Goal: Obtain resource: Download file/media

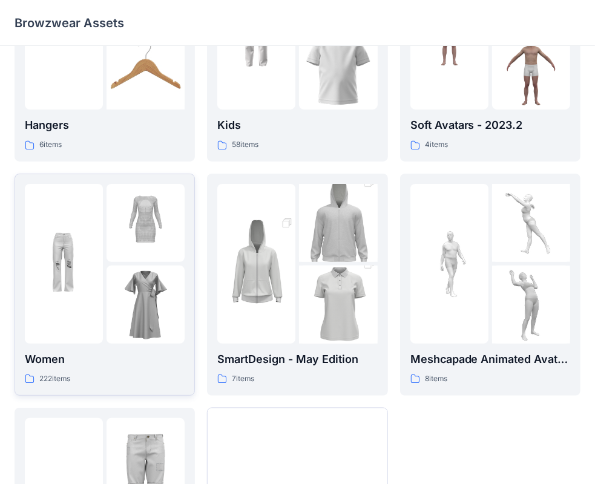
scroll to position [182, 0]
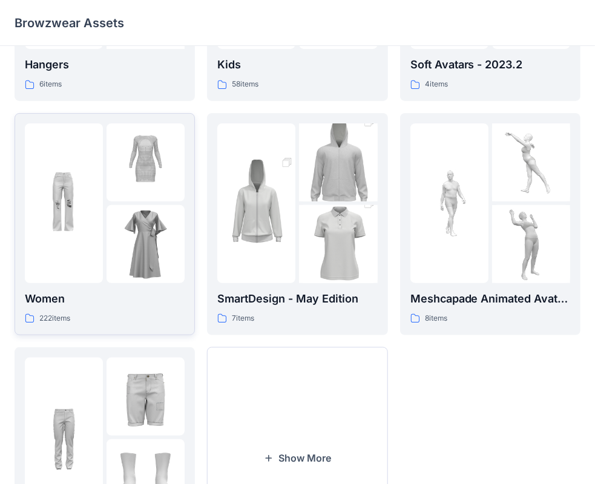
click at [26, 321] on icon at bounding box center [30, 319] width 10 height 10
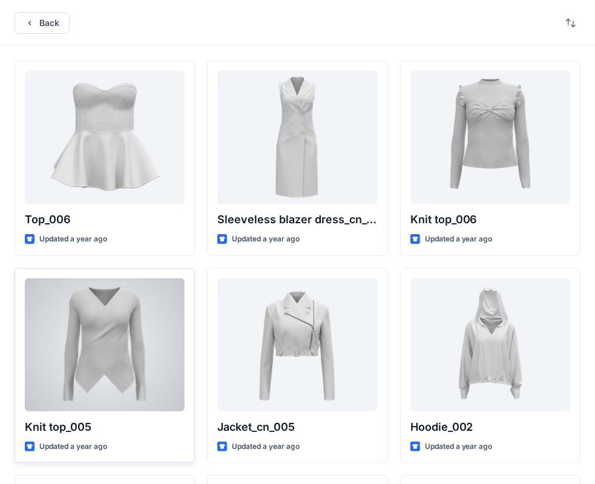
click at [126, 326] on div at bounding box center [105, 344] width 160 height 133
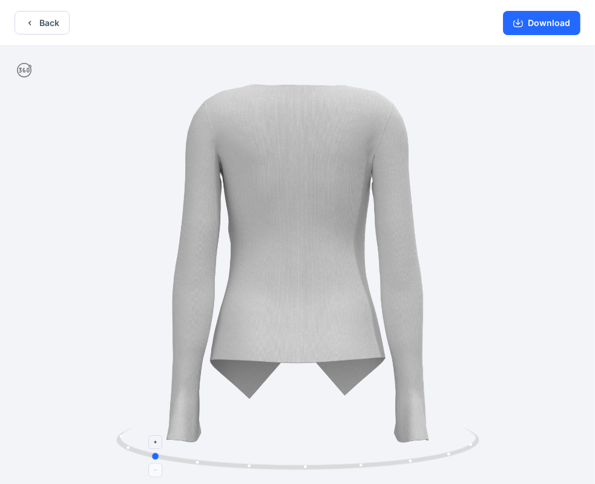
drag, startPoint x: 301, startPoint y: 467, endPoint x: 154, endPoint y: 444, distance: 148.8
click at [154, 444] on icon at bounding box center [299, 450] width 366 height 45
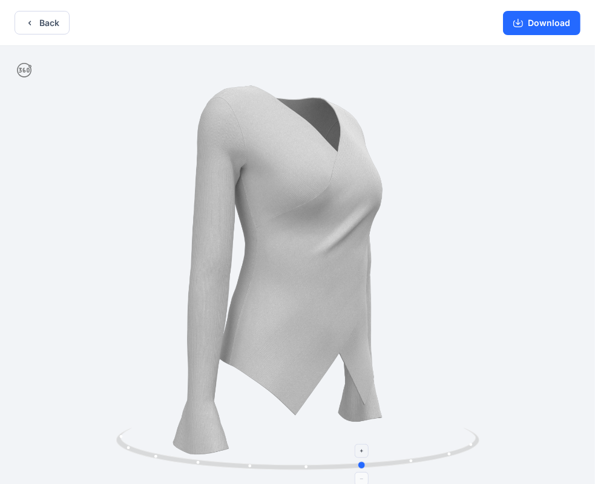
drag, startPoint x: 162, startPoint y: 458, endPoint x: 375, endPoint y: 452, distance: 213.7
click at [375, 452] on icon at bounding box center [299, 450] width 366 height 45
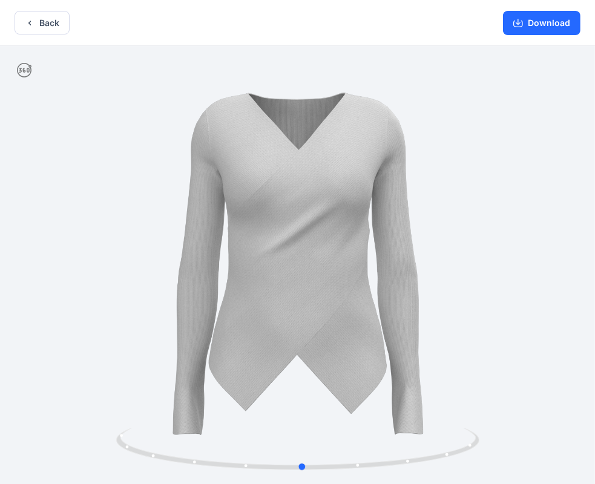
drag, startPoint x: 318, startPoint y: 314, endPoint x: 256, endPoint y: 312, distance: 62.4
drag, startPoint x: 272, startPoint y: 301, endPoint x: 316, endPoint y: 303, distance: 44.2
drag, startPoint x: 297, startPoint y: 317, endPoint x: 249, endPoint y: 318, distance: 47.2
click at [541, 26] on button "Download" at bounding box center [541, 23] width 77 height 24
click at [537, 28] on button "Download" at bounding box center [541, 23] width 77 height 24
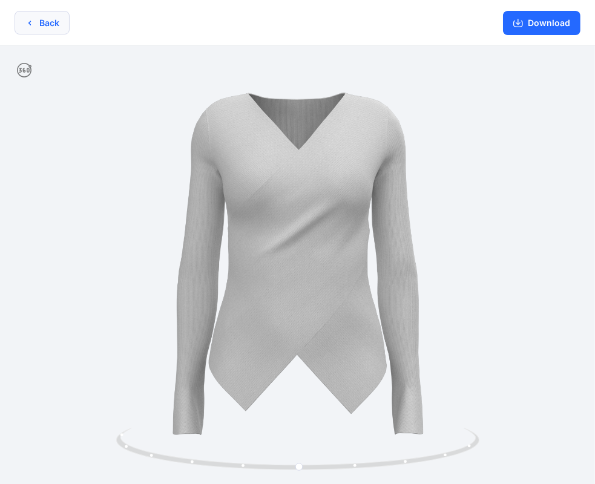
click at [51, 25] on button "Back" at bounding box center [42, 23] width 55 height 24
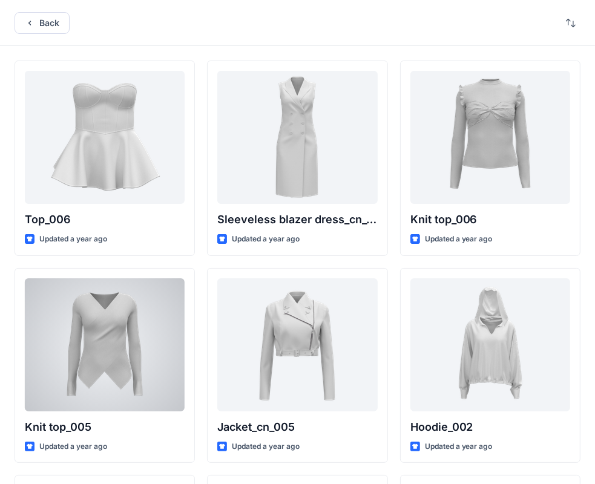
click at [123, 312] on div at bounding box center [105, 344] width 160 height 133
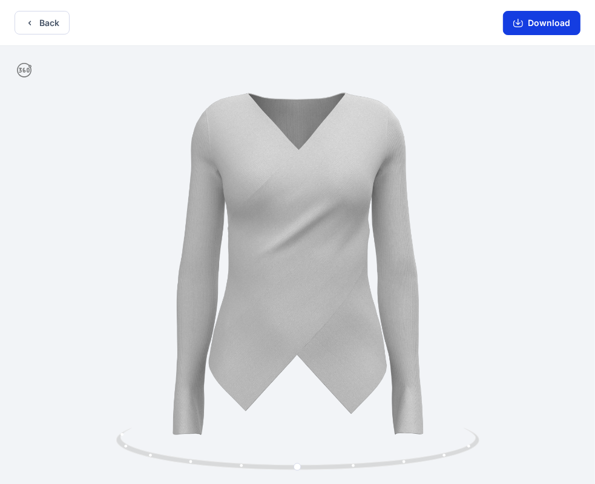
click at [554, 24] on button "Download" at bounding box center [541, 23] width 77 height 24
click at [533, 22] on button "Download" at bounding box center [541, 23] width 77 height 24
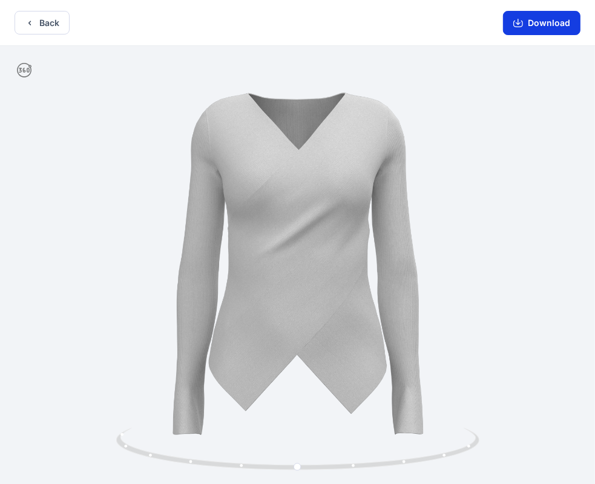
click at [550, 32] on button "Download" at bounding box center [541, 23] width 77 height 24
click at [56, 26] on button "Back" at bounding box center [42, 23] width 55 height 24
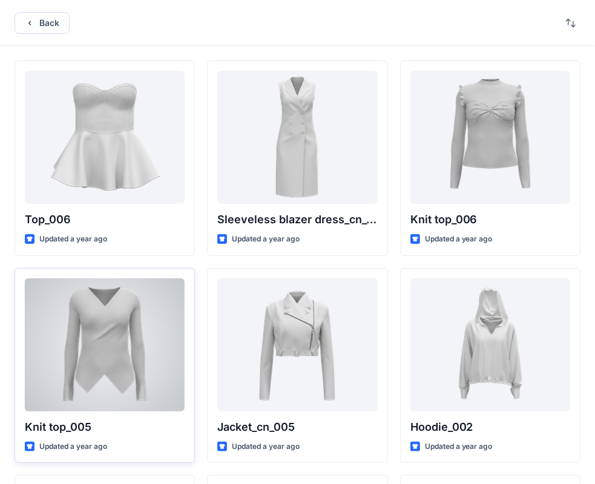
click at [133, 316] on div at bounding box center [105, 344] width 160 height 133
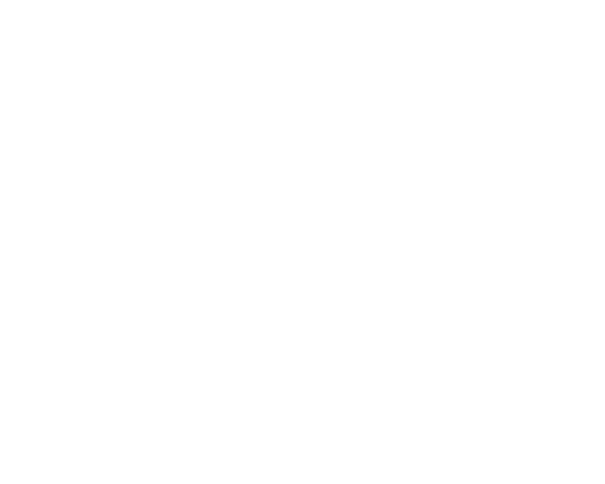
click at [133, 316] on div at bounding box center [302, 242] width 605 height 484
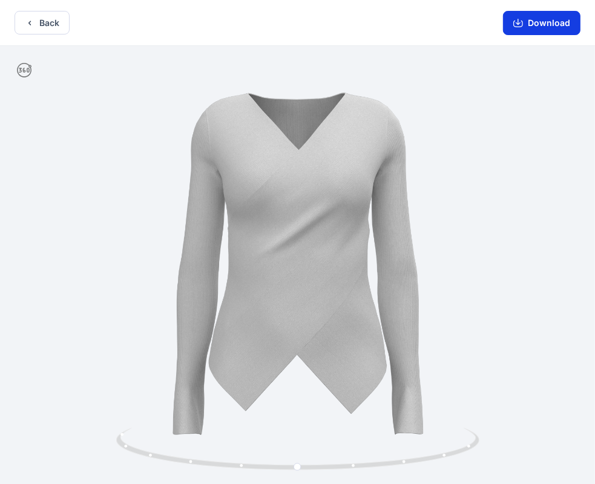
click at [550, 29] on button "Download" at bounding box center [541, 23] width 77 height 24
click at [534, 23] on button "Download" at bounding box center [541, 23] width 77 height 24
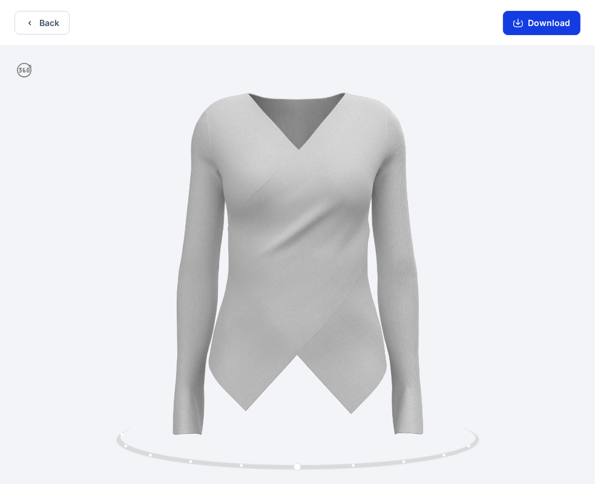
click at [534, 23] on button "Download" at bounding box center [541, 23] width 77 height 24
click at [534, 22] on button "Download" at bounding box center [541, 23] width 77 height 24
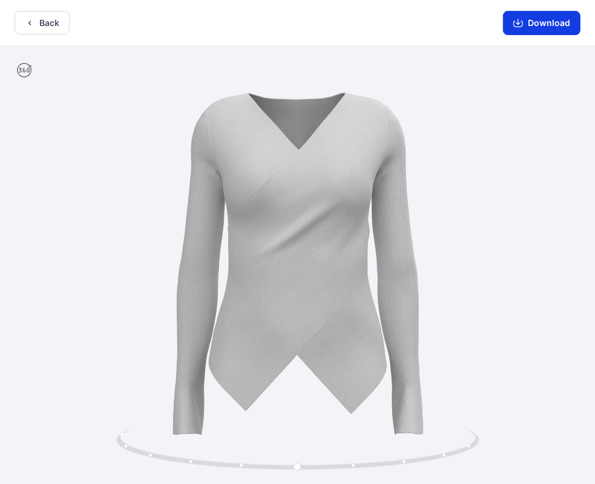
click at [550, 22] on button "Download" at bounding box center [541, 23] width 77 height 24
drag, startPoint x: 444, startPoint y: 30, endPoint x: 458, endPoint y: 17, distance: 18.4
click at [458, 17] on div "Back Download" at bounding box center [297, 23] width 595 height 46
click at [44, 27] on button "Back" at bounding box center [42, 23] width 55 height 24
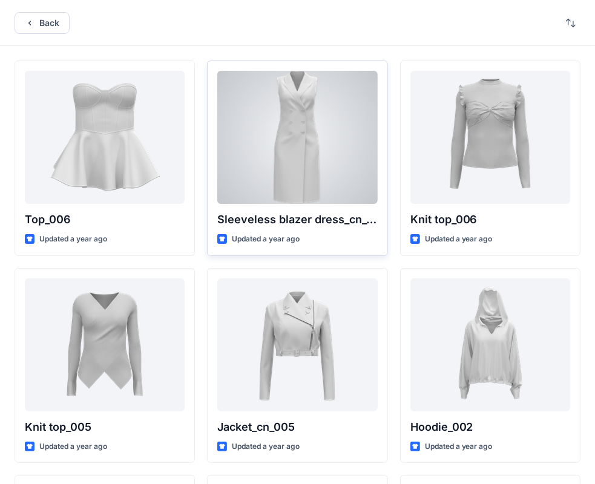
click at [261, 127] on div at bounding box center [297, 137] width 160 height 133
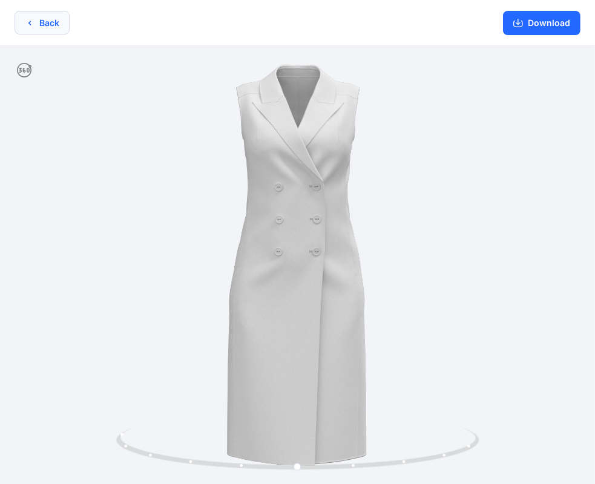
click at [58, 24] on button "Back" at bounding box center [42, 23] width 55 height 24
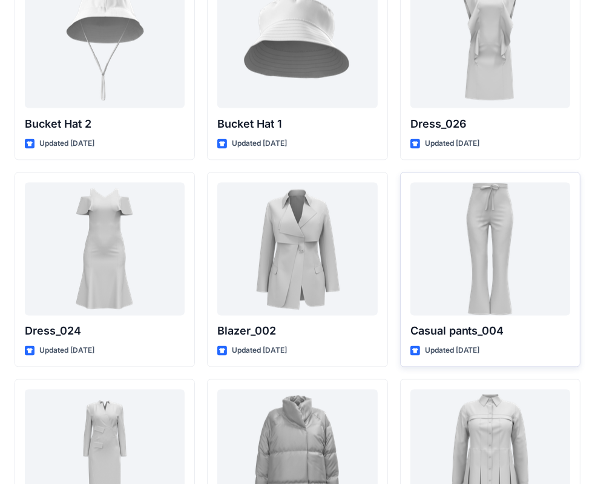
scroll to position [1400, 0]
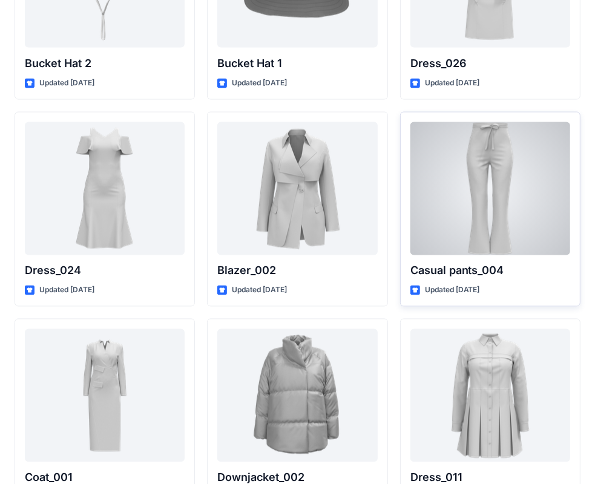
click at [482, 223] on div at bounding box center [490, 188] width 160 height 133
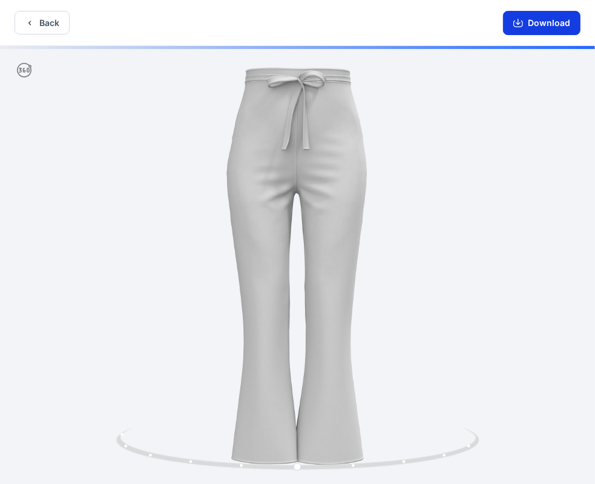
click at [548, 31] on button "Download" at bounding box center [541, 23] width 77 height 24
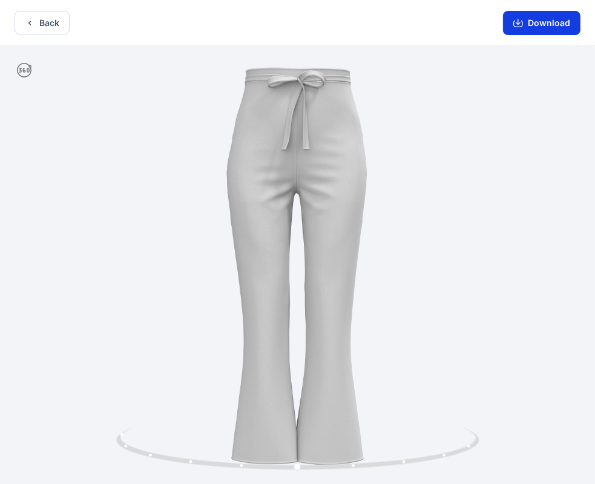
click at [549, 25] on button "Download" at bounding box center [541, 23] width 77 height 24
click at [60, 28] on button "Back" at bounding box center [42, 23] width 55 height 24
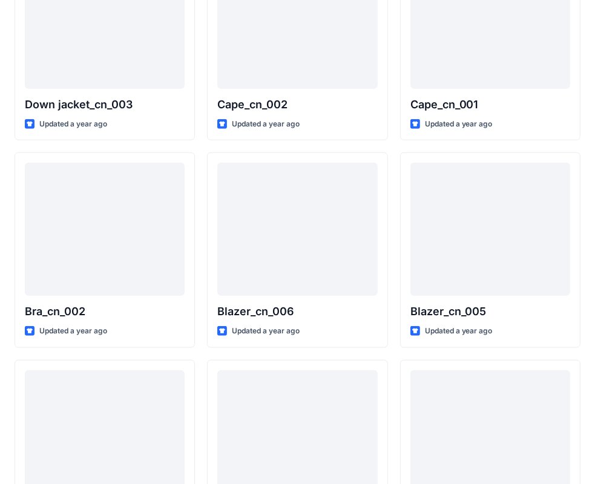
scroll to position [858, 0]
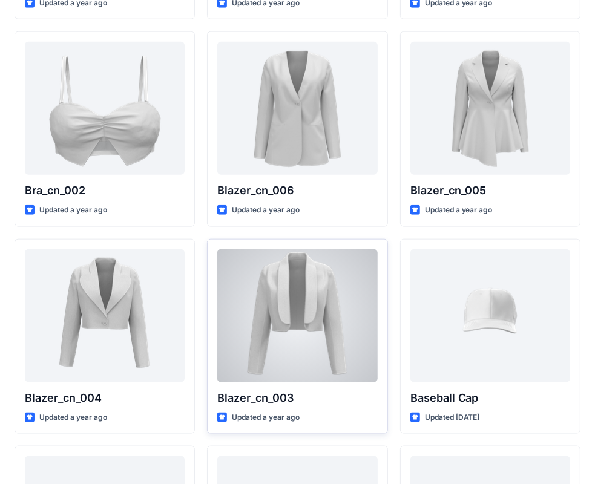
click at [278, 300] on div at bounding box center [297, 315] width 160 height 133
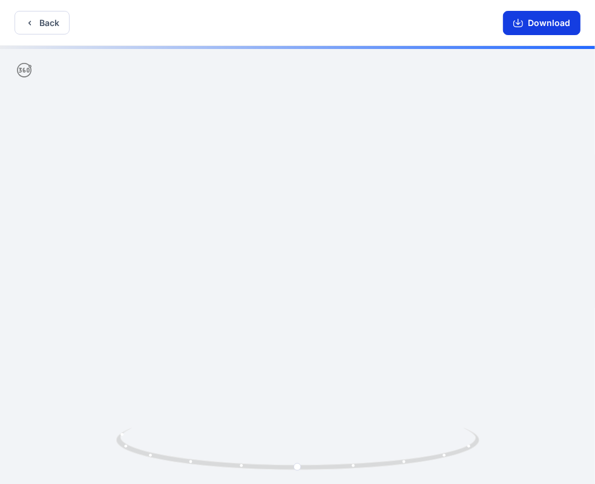
click at [548, 24] on button "Download" at bounding box center [541, 23] width 77 height 24
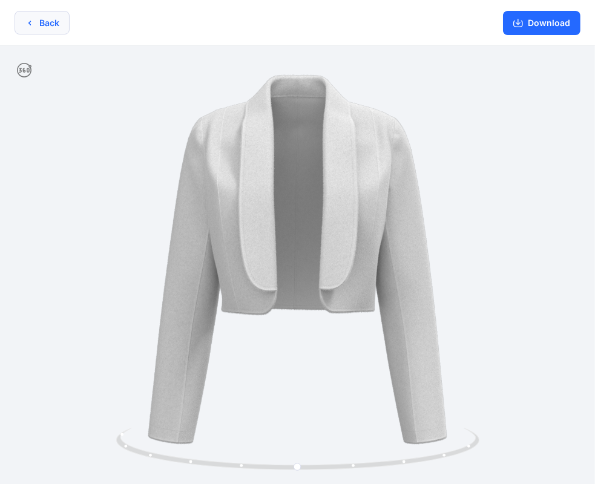
click at [61, 22] on button "Back" at bounding box center [42, 23] width 55 height 24
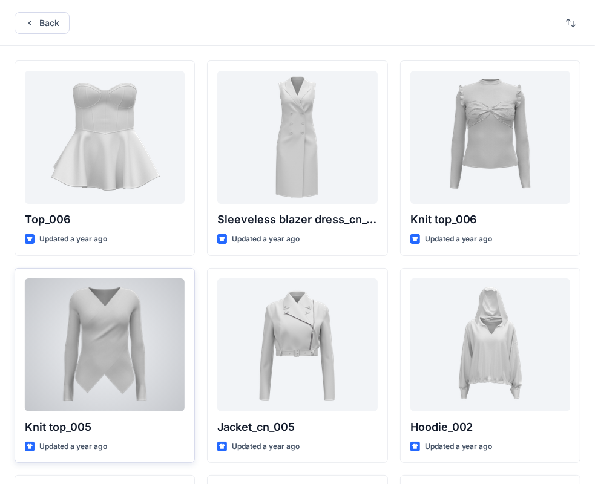
click at [128, 305] on div at bounding box center [105, 344] width 160 height 133
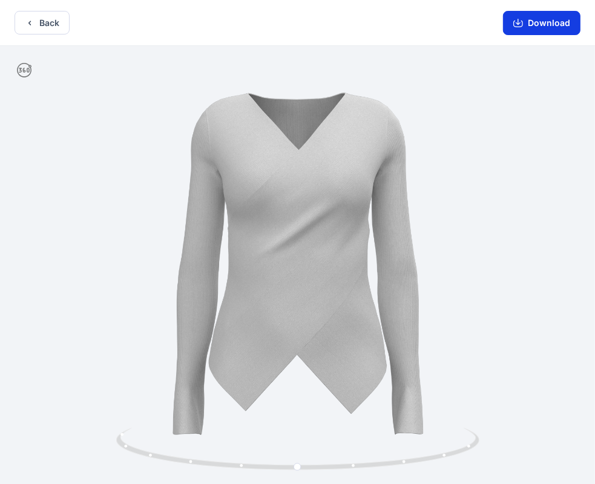
click at [534, 24] on button "Download" at bounding box center [541, 23] width 77 height 24
click at [65, 24] on button "Back" at bounding box center [42, 23] width 55 height 24
